Goal: Task Accomplishment & Management: Manage account settings

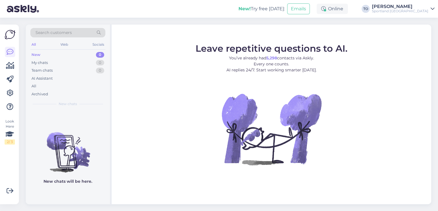
drag, startPoint x: 0, startPoint y: 0, endPoint x: 406, endPoint y: 12, distance: 406.4
click at [406, 12] on div "Sportland [GEOGRAPHIC_DATA]" at bounding box center [400, 11] width 56 height 5
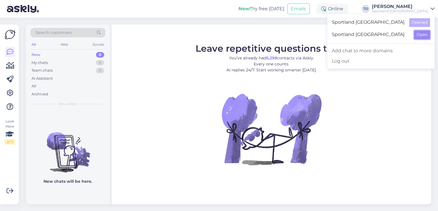
click at [414, 36] on button "Open" at bounding box center [422, 34] width 16 height 9
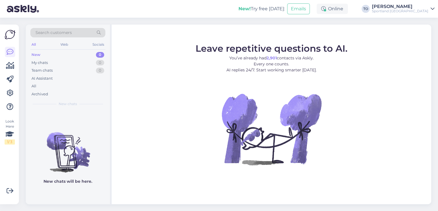
click at [415, 10] on div "Sportland [GEOGRAPHIC_DATA]" at bounding box center [400, 11] width 56 height 5
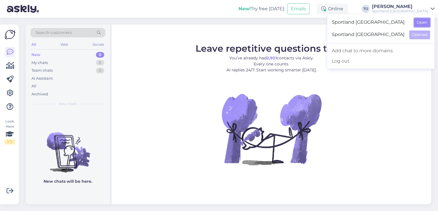
click at [414, 20] on button "Open" at bounding box center [422, 22] width 16 height 9
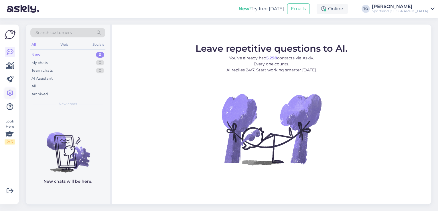
click at [13, 92] on link at bounding box center [10, 93] width 10 height 10
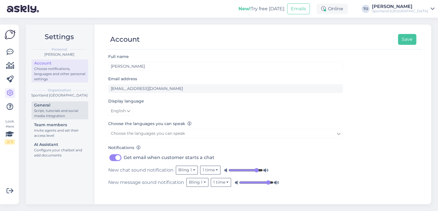
click at [64, 112] on div "Script, tutorials and social media integration" at bounding box center [59, 113] width 51 height 10
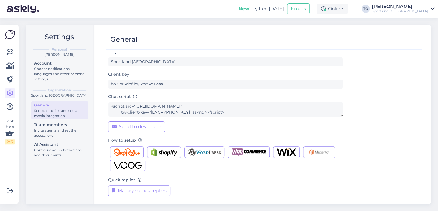
scroll to position [6, 0]
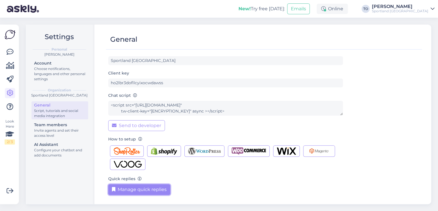
click at [154, 189] on button "Manage quick replies" at bounding box center [139, 189] width 62 height 11
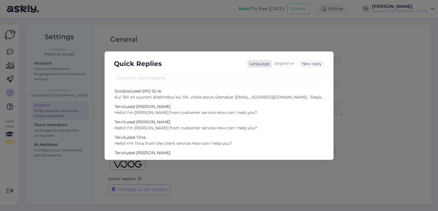
click at [287, 63] on span "English" at bounding box center [281, 64] width 15 height 6
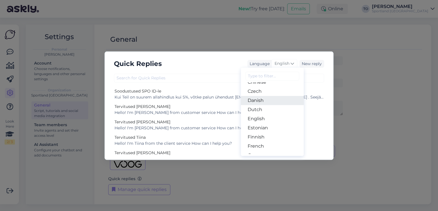
scroll to position [69, 0]
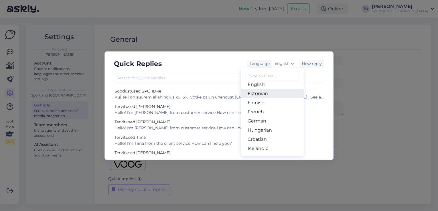
click at [271, 95] on link "Estonian" at bounding box center [272, 93] width 63 height 9
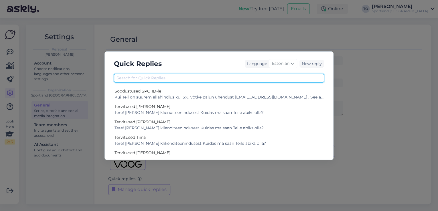
click at [251, 80] on input "text" at bounding box center [219, 78] width 210 height 9
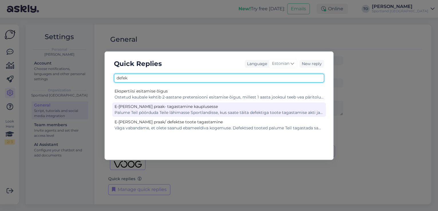
type input "defek"
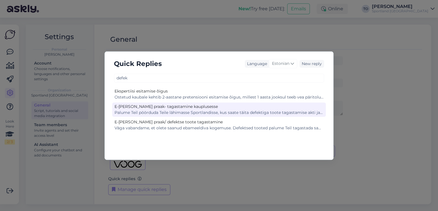
click at [249, 108] on div "E-[PERSON_NAME] praak- tagastamine kauplusesse" at bounding box center [218, 107] width 209 height 6
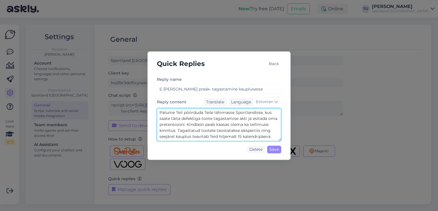
scroll to position [12, 0]
drag, startPoint x: 160, startPoint y: 111, endPoint x: 248, endPoint y: 140, distance: 92.8
click at [248, 140] on textarea "Palume Teil pöörduda Teile lähimasse Sportlandisse, kus saate täita defektiga t…" at bounding box center [219, 124] width 124 height 33
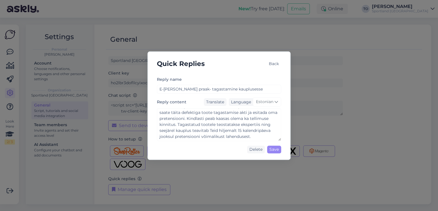
click at [276, 61] on div "Back" at bounding box center [273, 64] width 15 height 8
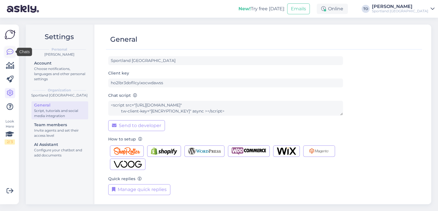
click at [10, 51] on icon at bounding box center [10, 52] width 7 height 7
